Goal: Find contact information: Find contact information

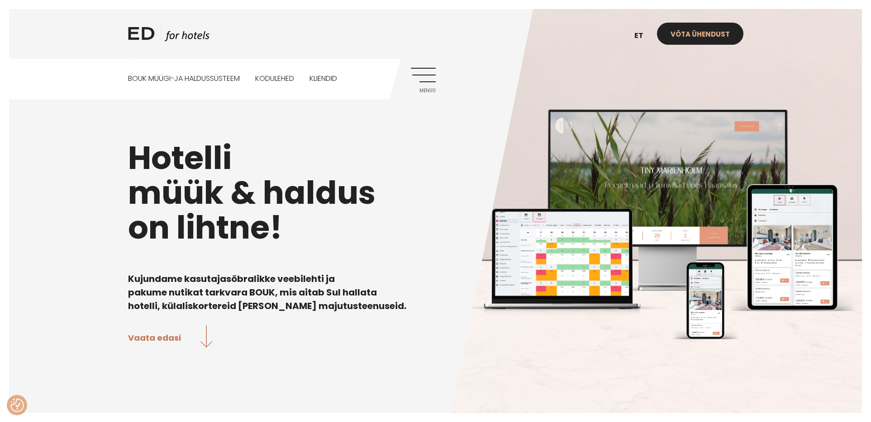
click at [694, 34] on link "Võta ühendust" at bounding box center [700, 34] width 86 height 22
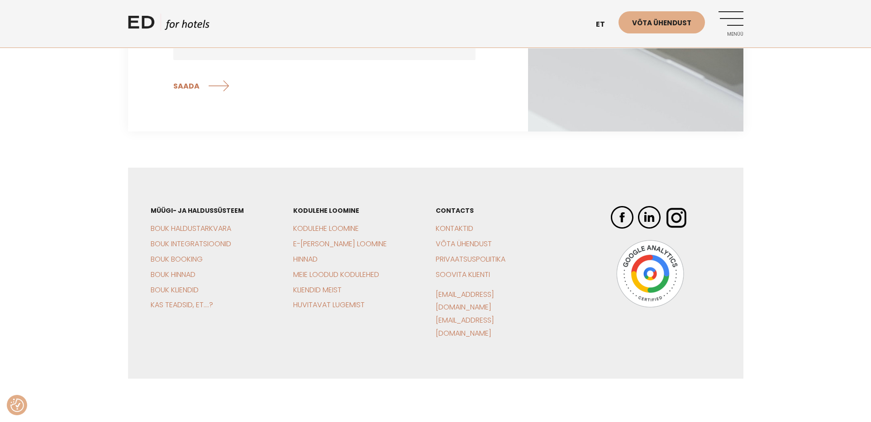
scroll to position [329, 0]
click at [456, 228] on link "Kontaktid" at bounding box center [455, 228] width 38 height 10
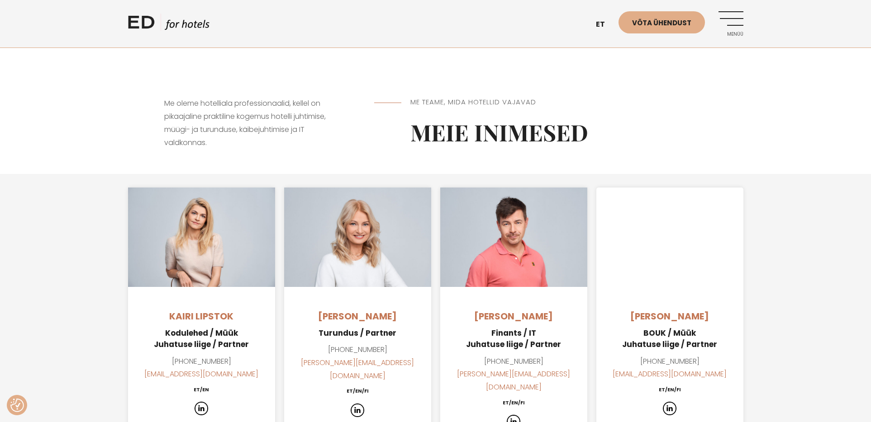
scroll to position [588, 0]
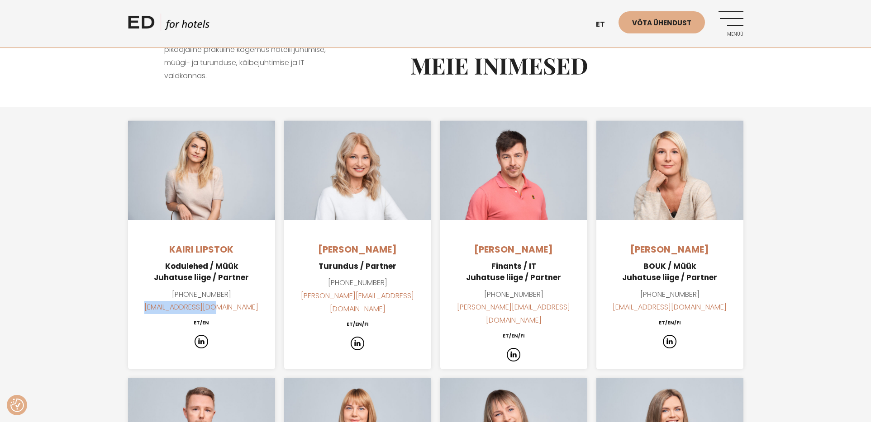
drag, startPoint x: 246, startPoint y: 293, endPoint x: 154, endPoint y: 293, distance: 91.4
click at [154, 293] on p "+372 503 8099 kairi@edhotels.com" at bounding box center [201, 302] width 147 height 26
copy link "kairi@edhotels.com"
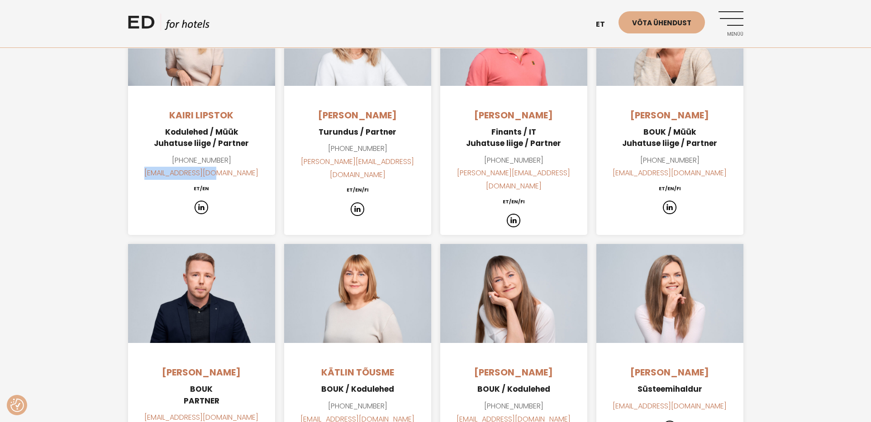
scroll to position [723, 0]
